Goal: Transaction & Acquisition: Purchase product/service

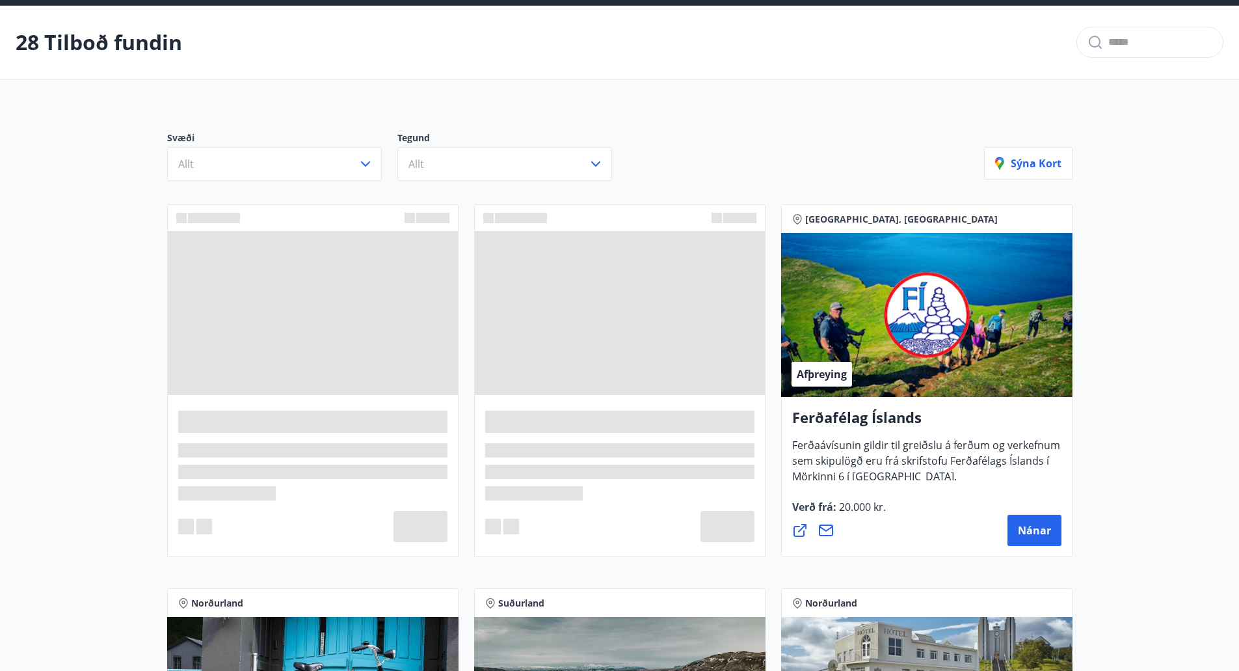
scroll to position [50, 0]
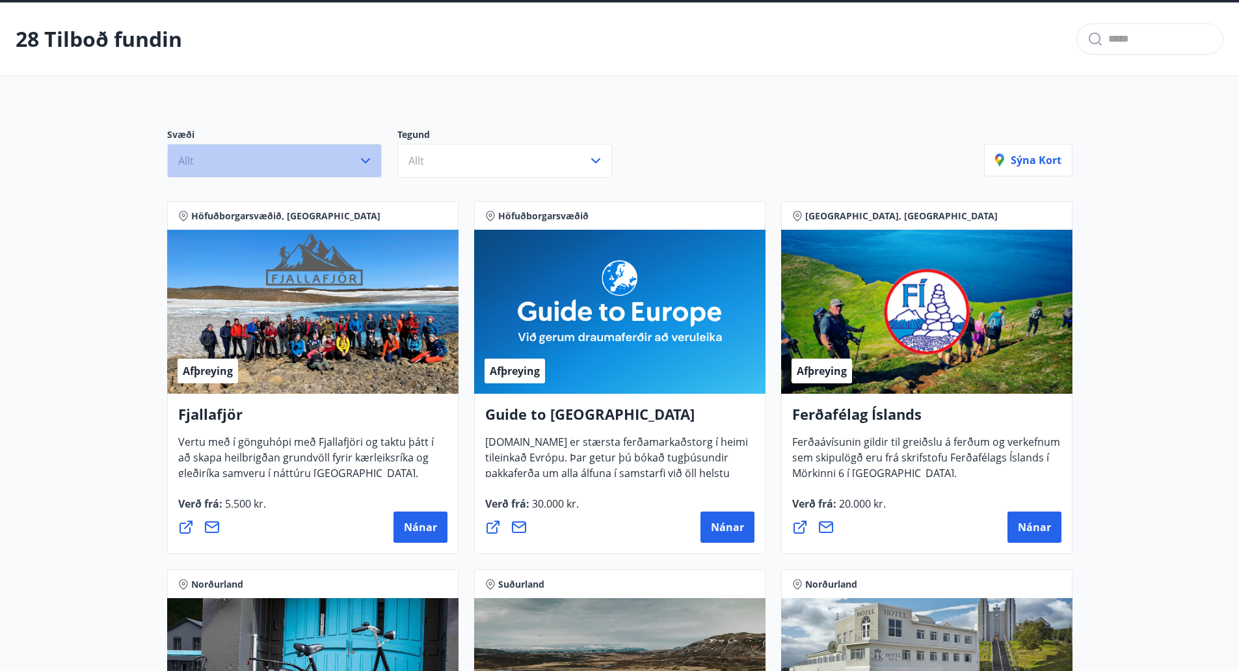
click at [367, 158] on icon "button" at bounding box center [366, 161] width 16 height 16
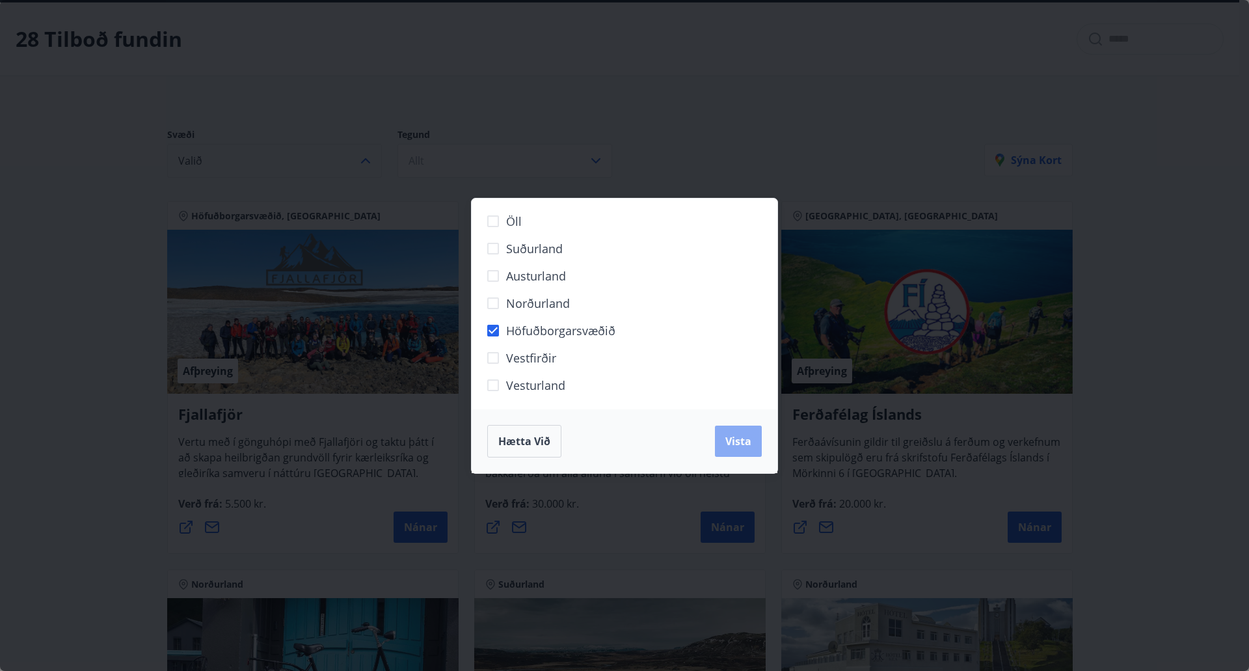
click at [730, 441] on span "Vista" at bounding box center [738, 441] width 26 height 14
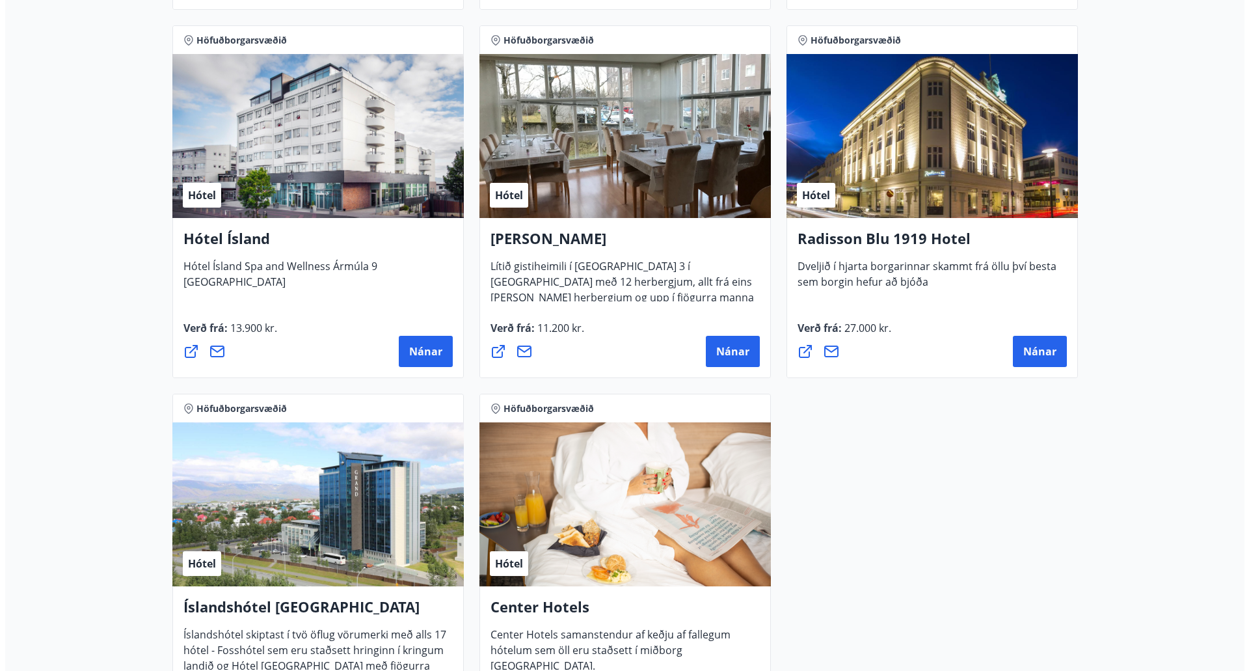
scroll to position [999, 0]
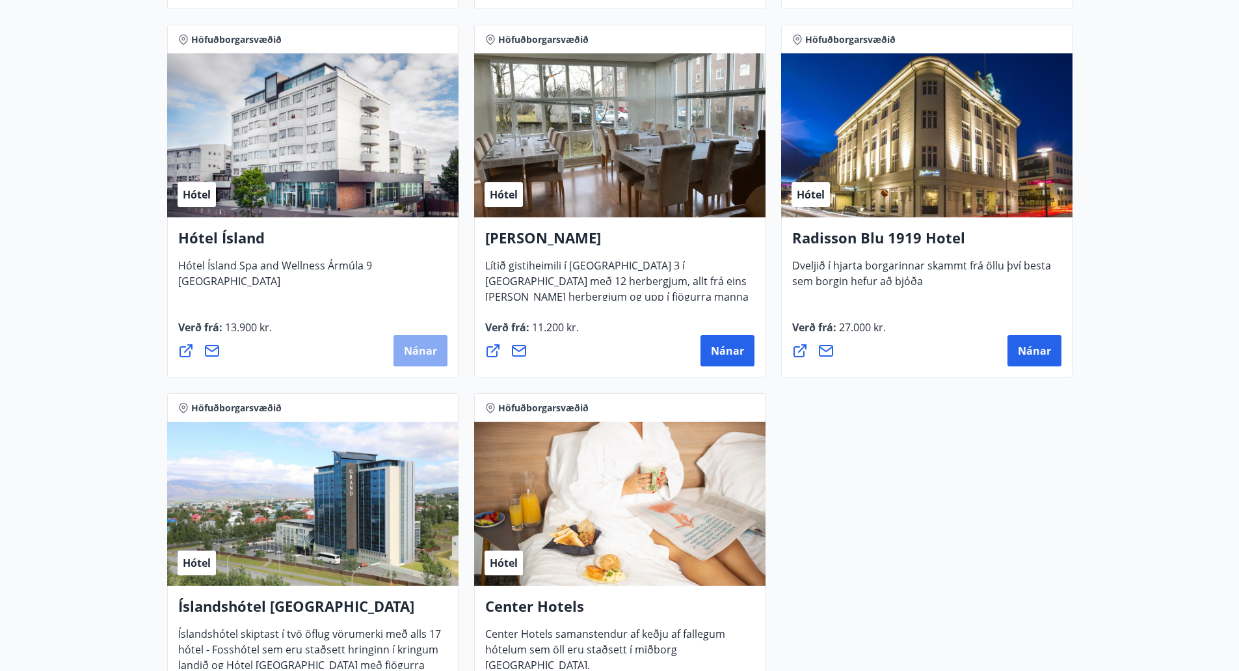
click at [433, 360] on button "Nánar" at bounding box center [421, 350] width 54 height 31
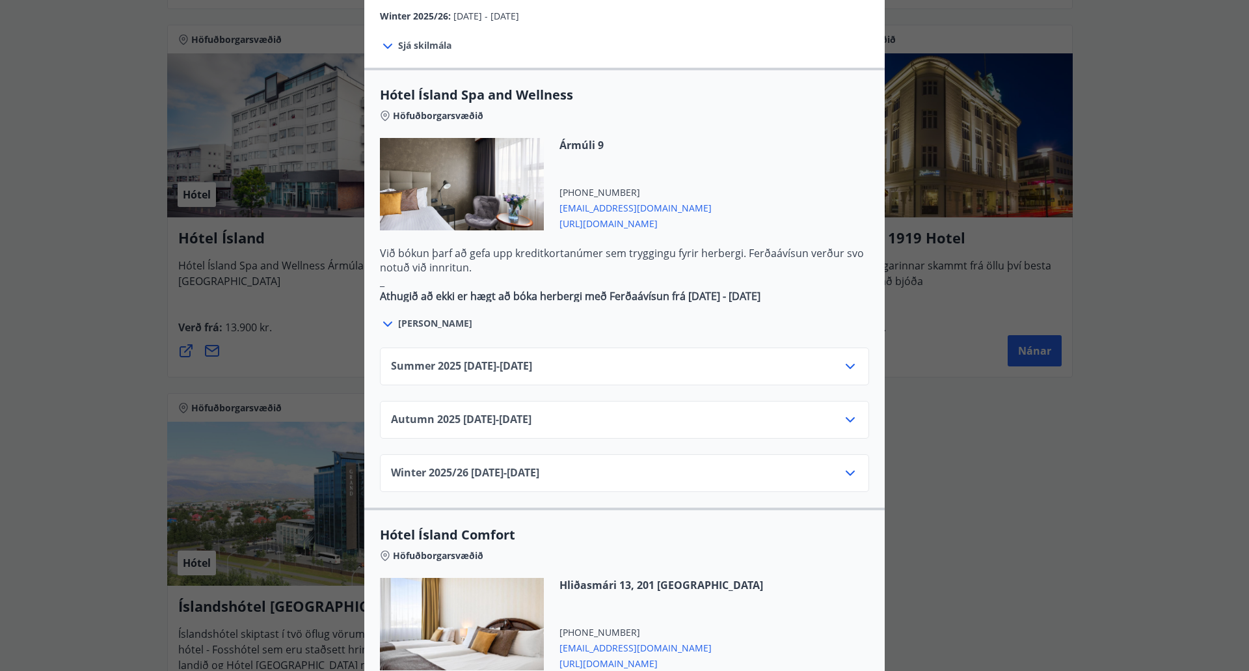
scroll to position [672, 0]
click at [810, 358] on div "Summer [PHONE_NUMBER][DATE] - [DATE]" at bounding box center [624, 371] width 467 height 26
click at [850, 358] on icon at bounding box center [850, 366] width 16 height 16
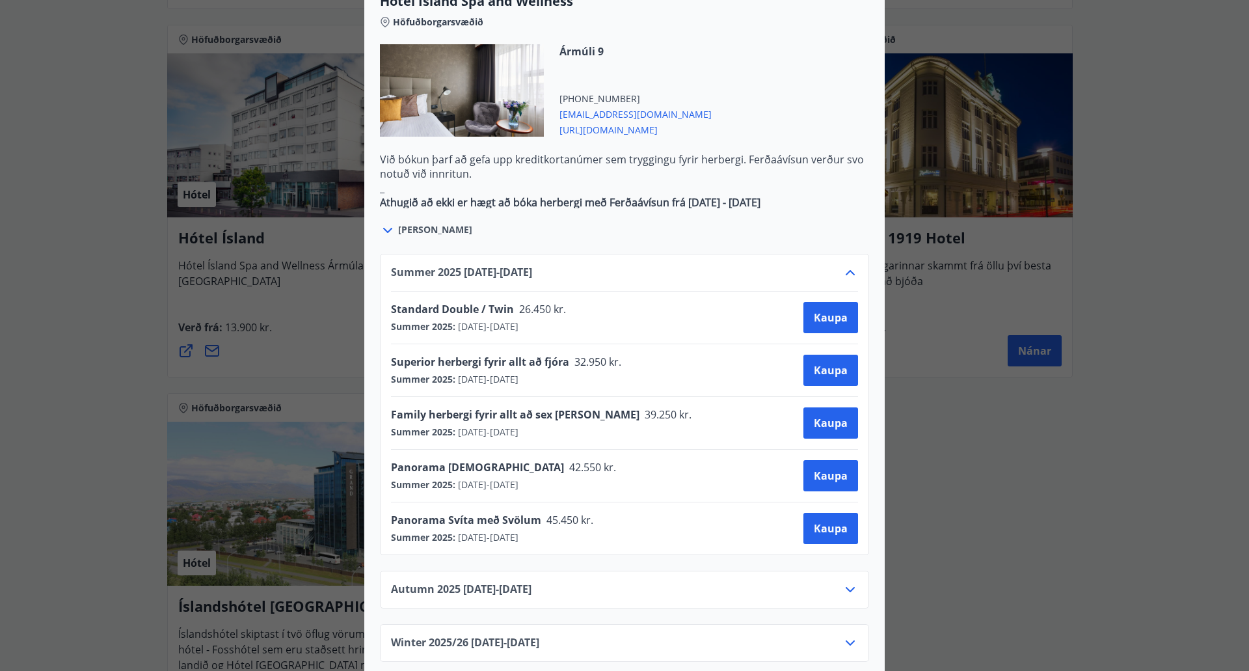
scroll to position [766, 0]
click at [830, 310] on span "Kaupa" at bounding box center [831, 317] width 34 height 14
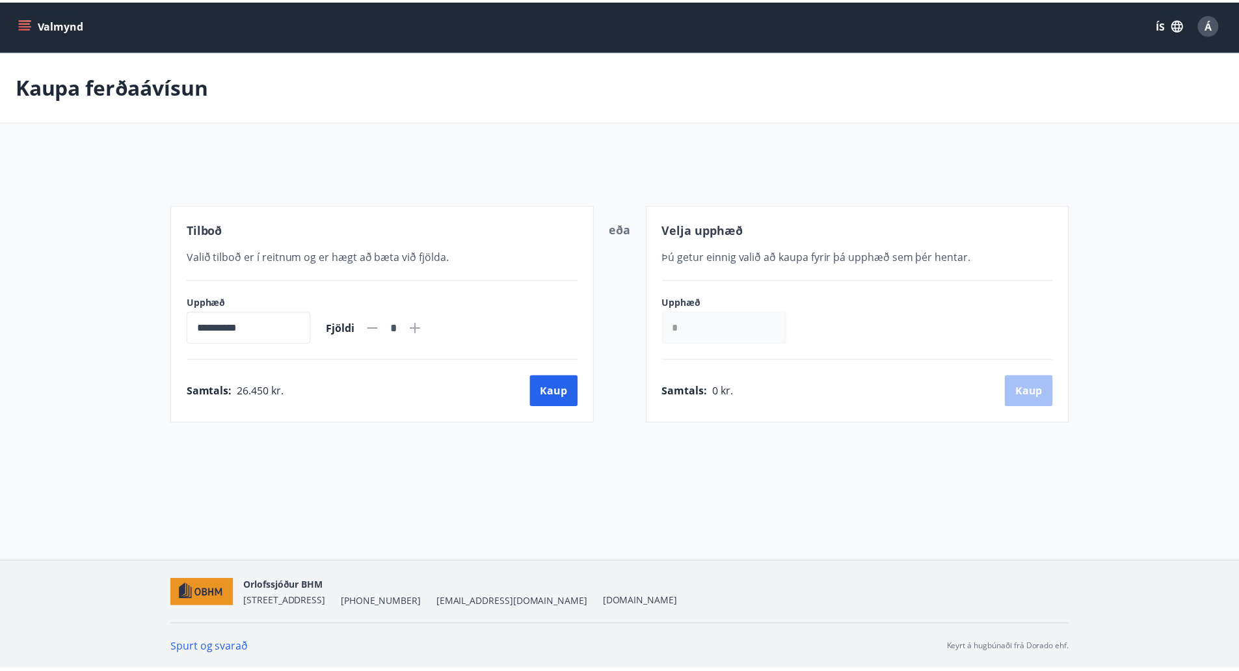
scroll to position [2, 0]
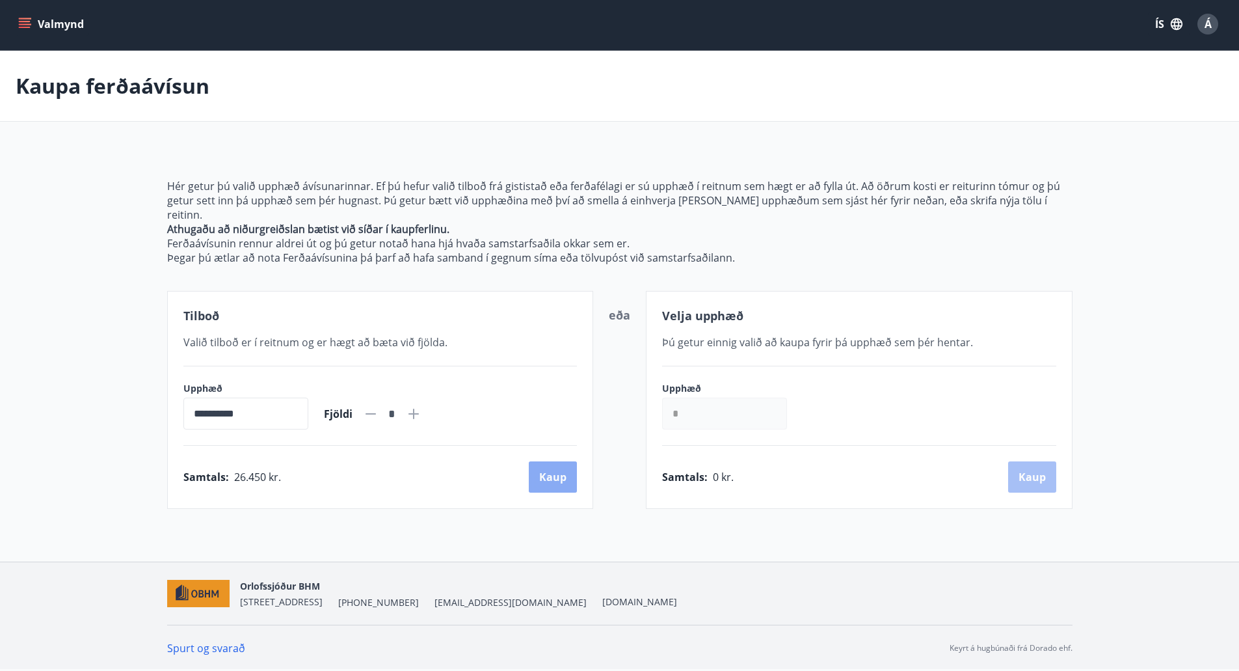
click at [571, 470] on button "Kaup" at bounding box center [553, 476] width 48 height 31
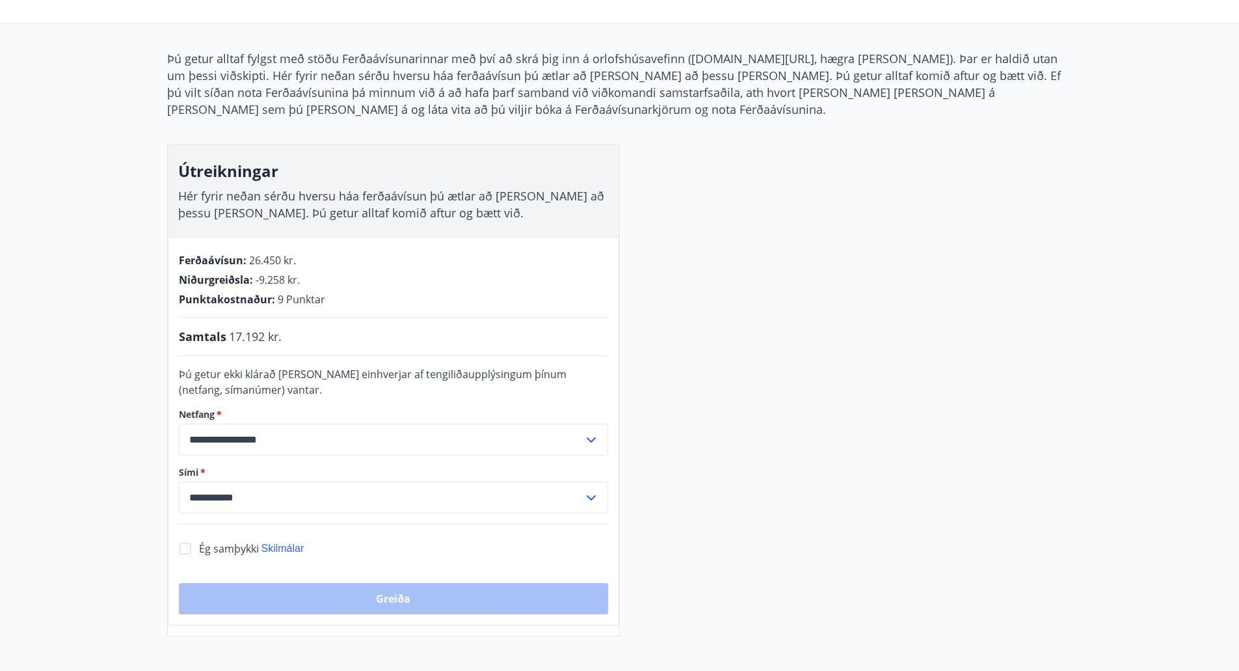
scroll to position [100, 0]
drag, startPoint x: 286, startPoint y: 338, endPoint x: 227, endPoint y: 338, distance: 59.2
click at [227, 338] on div "Samtals 17.192 kr." at bounding box center [393, 336] width 429 height 17
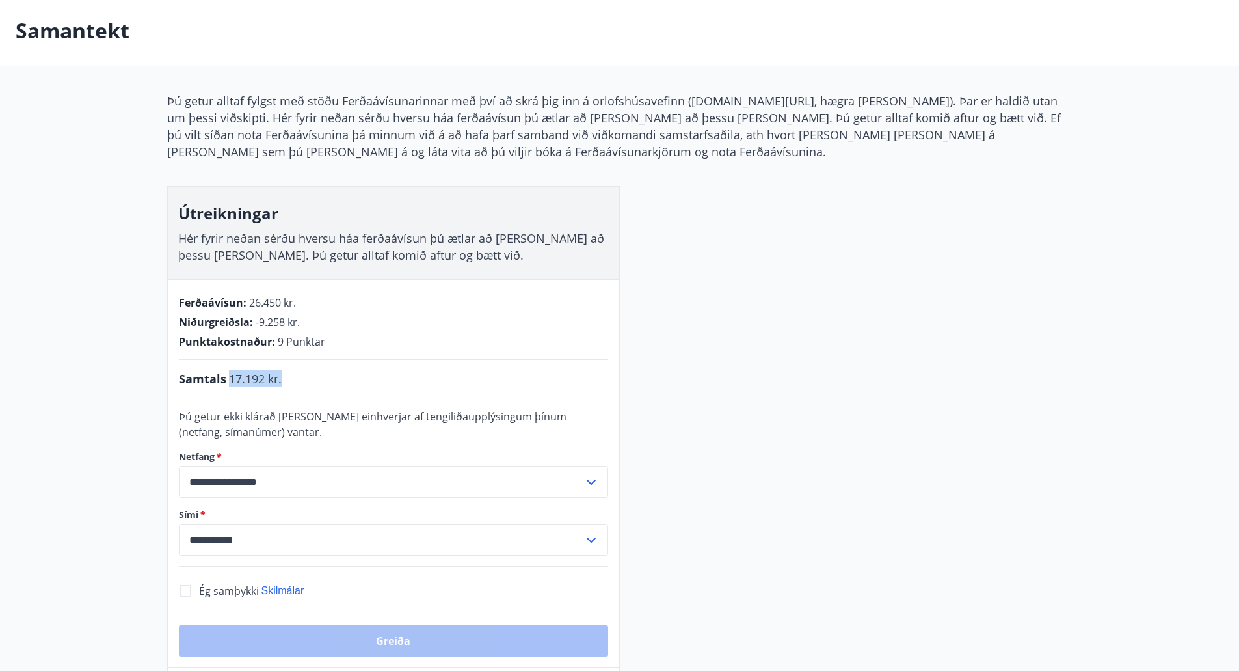
scroll to position [0, 0]
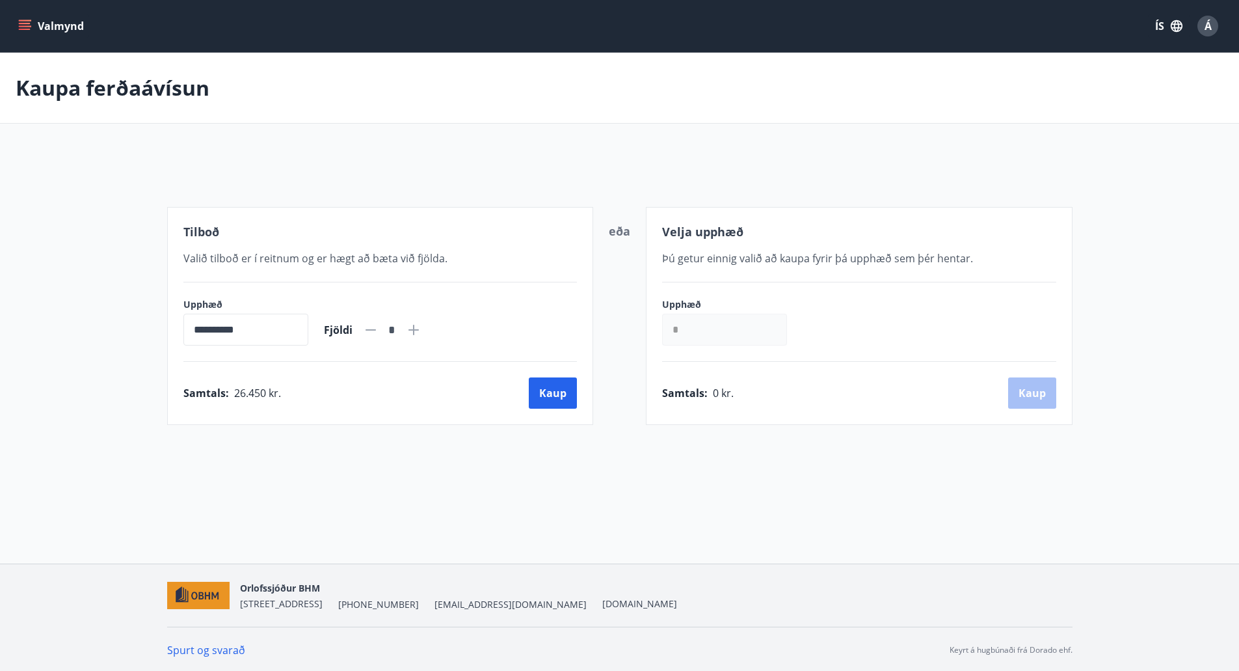
scroll to position [2, 0]
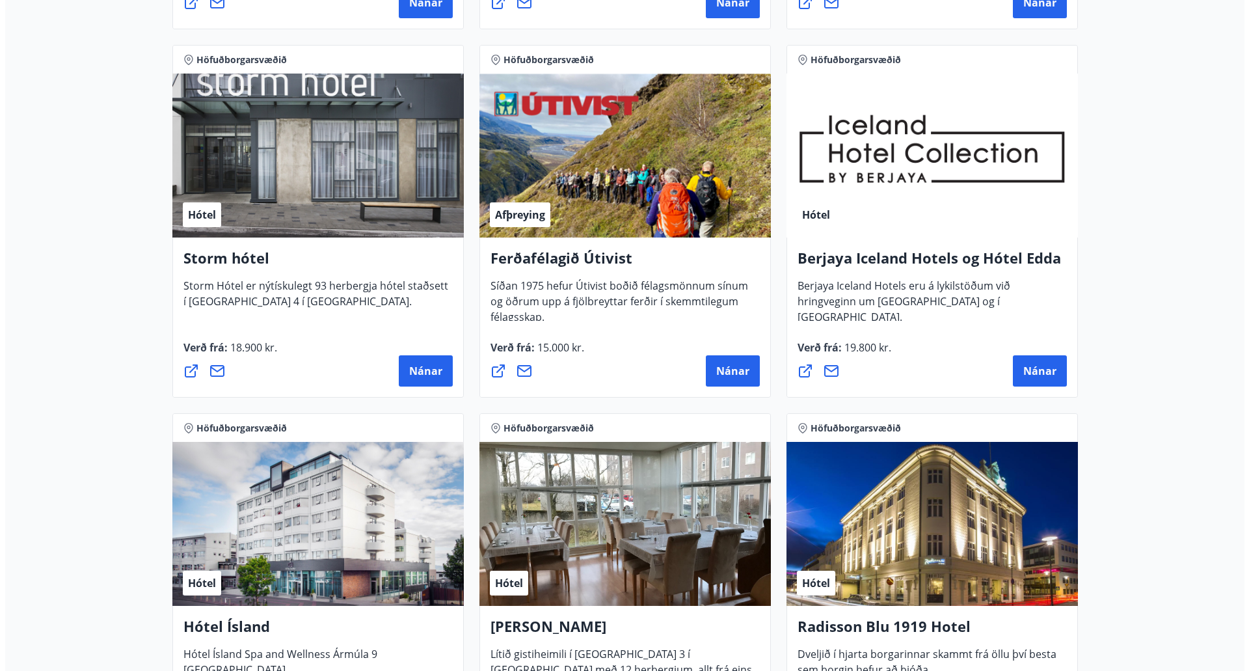
scroll to position [924, 0]
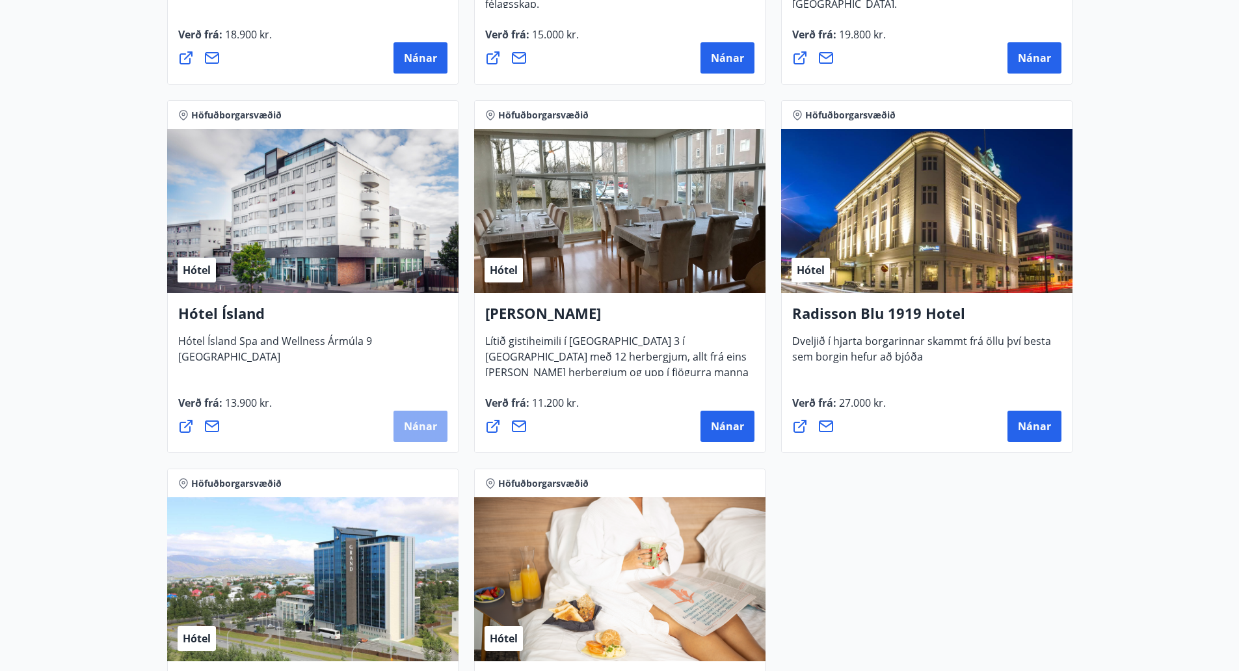
click at [431, 420] on span "Nánar" at bounding box center [420, 426] width 33 height 14
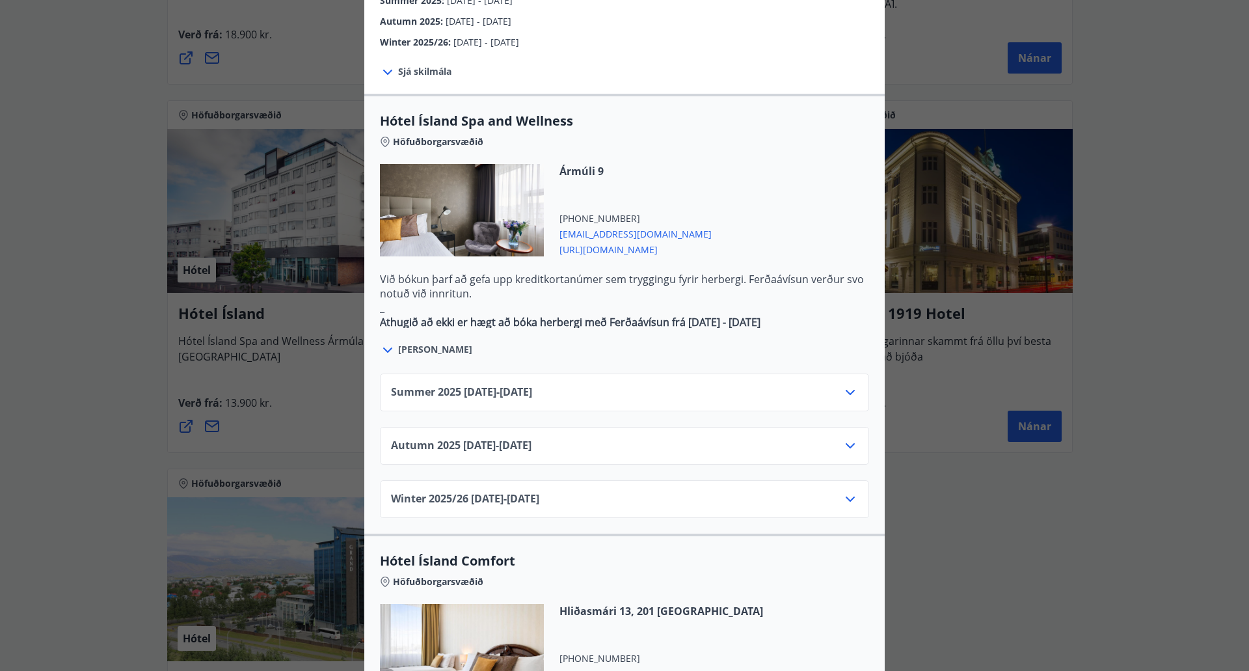
scroll to position [646, 0]
click at [846, 389] on icon at bounding box center [850, 391] width 9 height 5
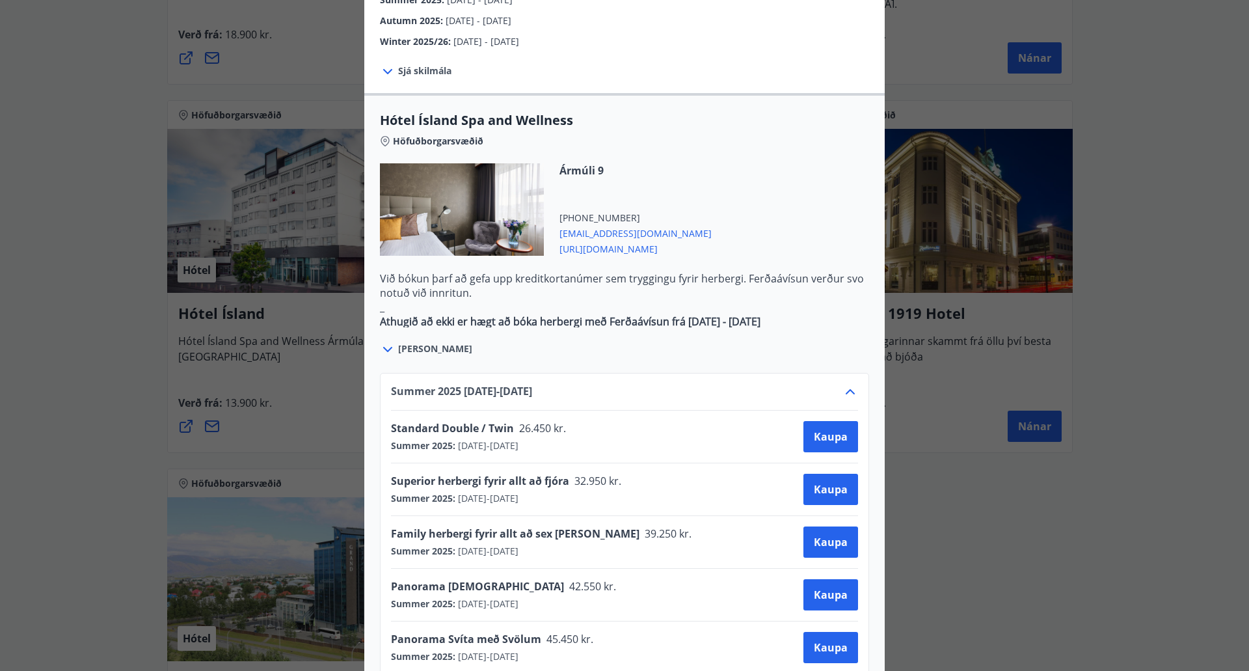
scroll to position [0, 0]
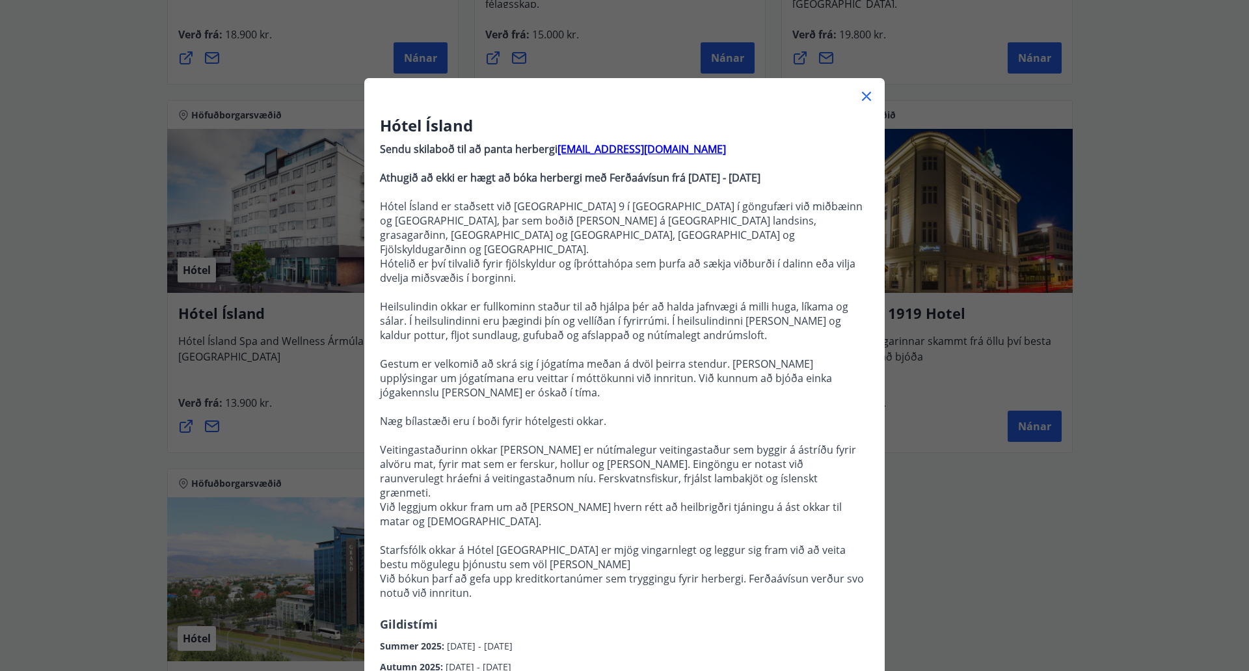
click at [1142, 329] on div "Hótel Ísland Sendu skilaboð til að panta herbergi [EMAIL_ADDRESS][DOMAIN_NAME] …" at bounding box center [624, 335] width 1249 height 671
click at [863, 94] on icon at bounding box center [866, 96] width 9 height 9
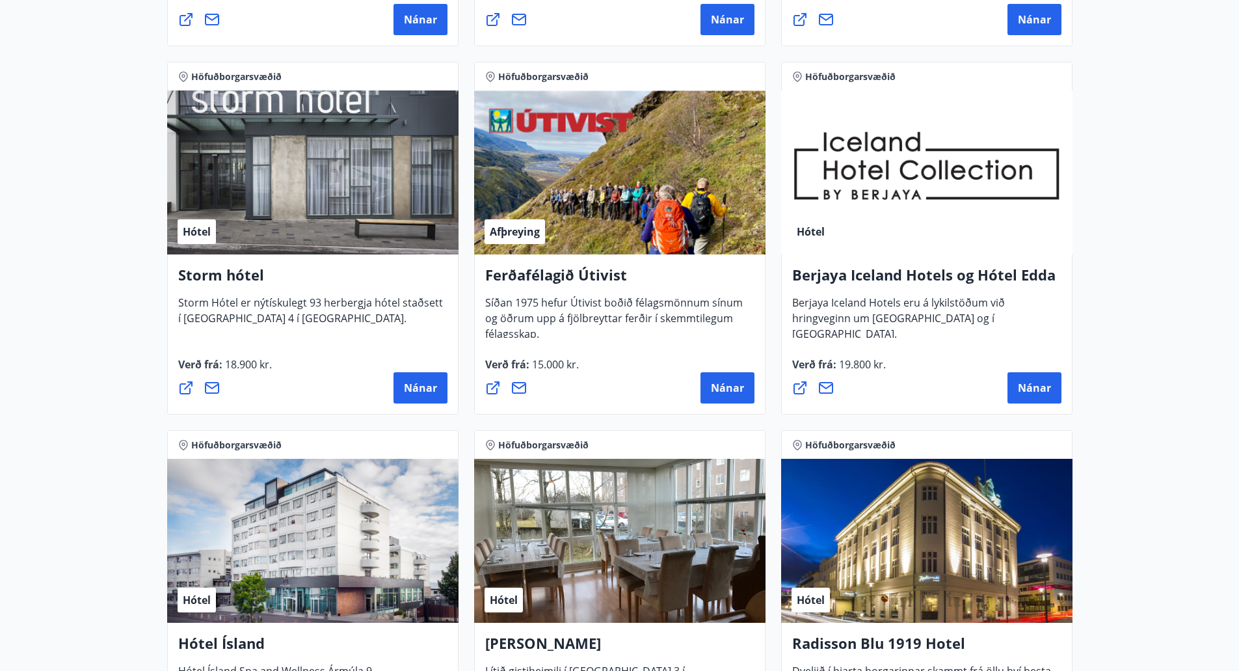
scroll to position [567, 0]
